Goal: Task Accomplishment & Management: Manage account settings

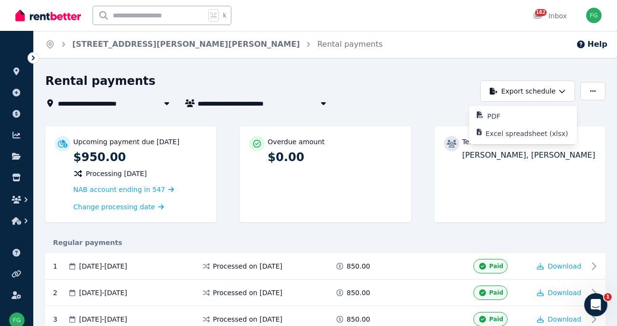
click at [60, 17] on img at bounding box center [48, 15] width 66 height 14
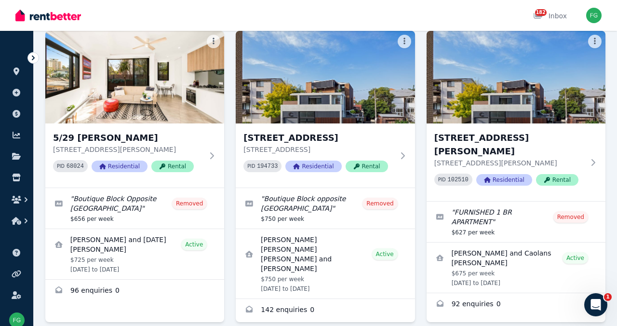
scroll to position [684, 0]
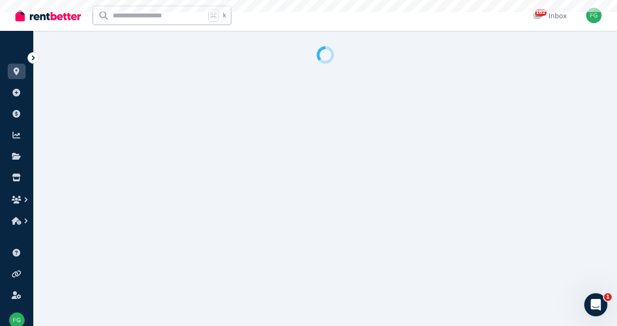
click at [484, 53] on div at bounding box center [308, 163] width 617 height 326
select select "**********"
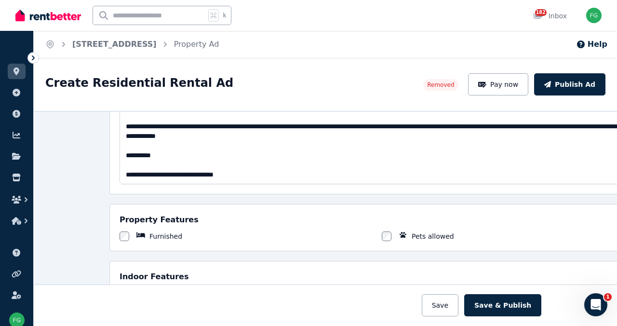
scroll to position [494, 0]
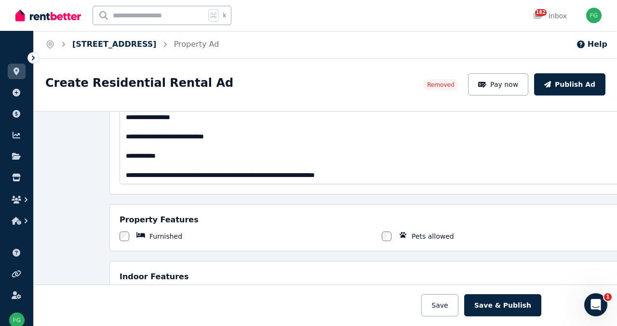
click at [157, 49] on link "4/29 Alison Road, Kensington" at bounding box center [114, 43] width 84 height 9
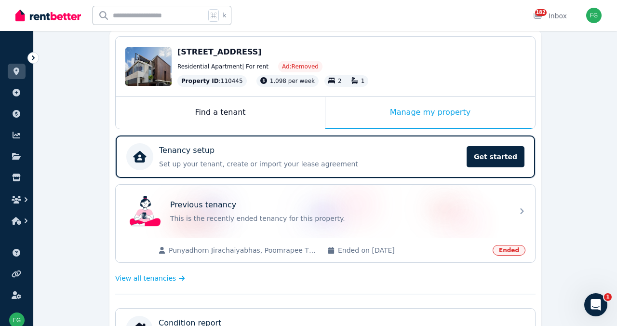
scroll to position [94, 0]
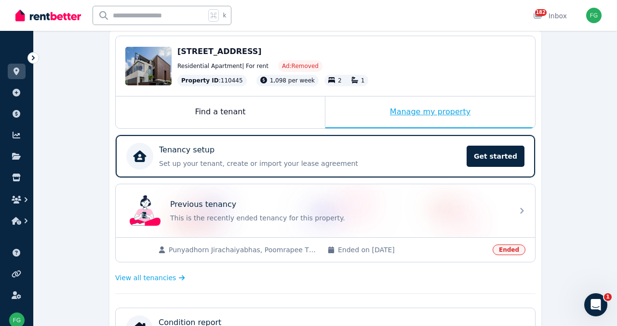
click at [409, 128] on div "Manage my property" at bounding box center [430, 112] width 210 height 32
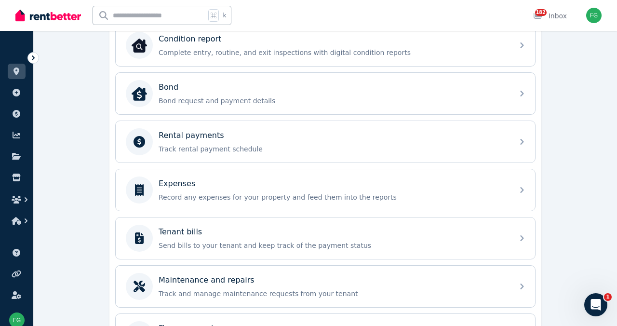
scroll to position [379, 0]
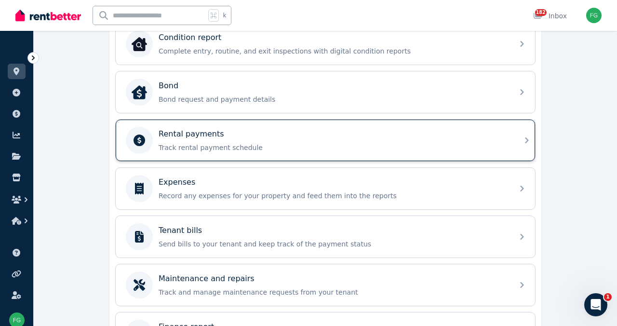
click at [193, 140] on div "Rental payments" at bounding box center [332, 134] width 349 height 12
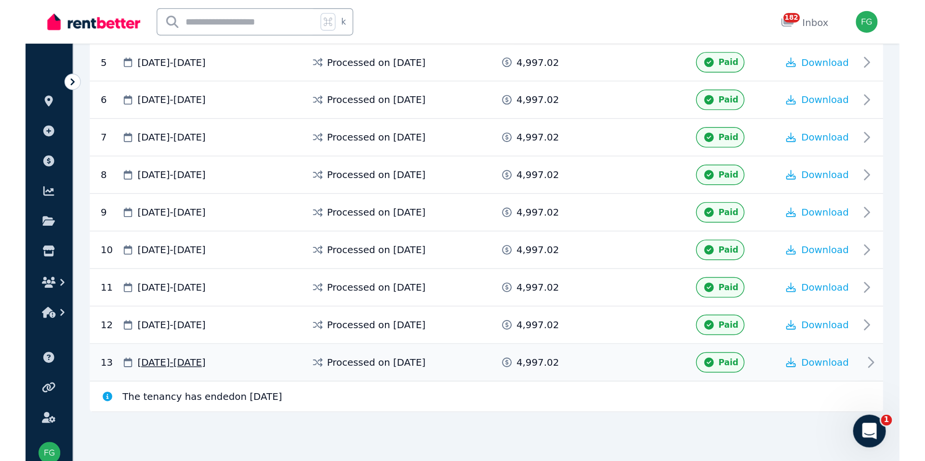
scroll to position [301, 0]
